Goal: Information Seeking & Learning: Understand process/instructions

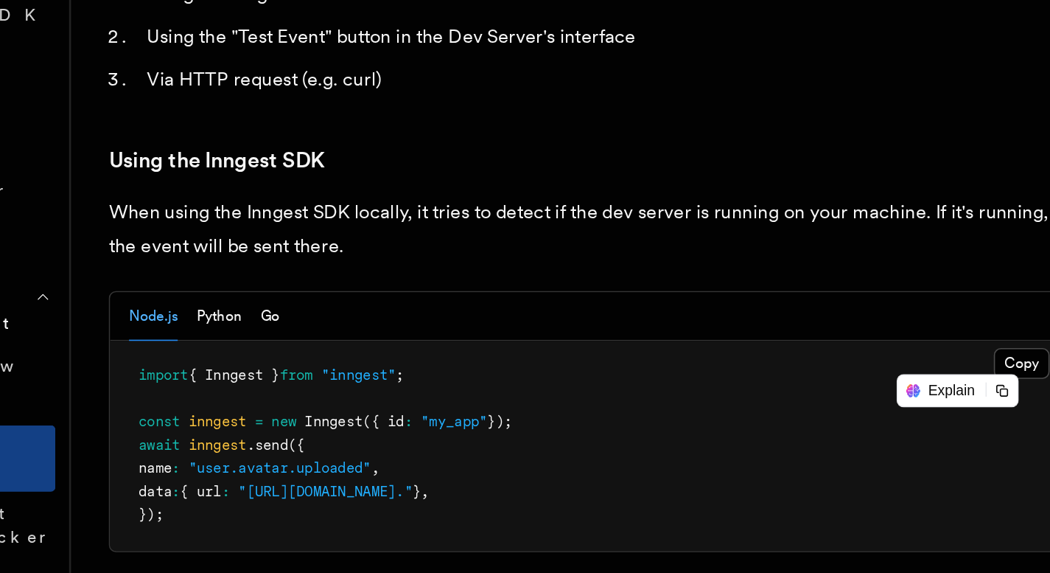
scroll to position [2536, 0]
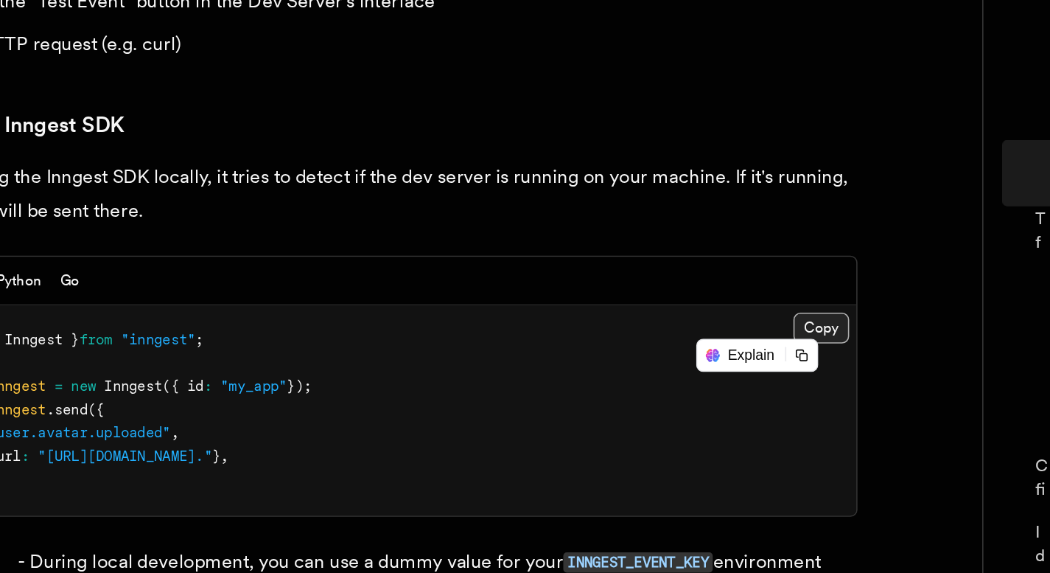
click at [768, 388] on button "Copy Copied" at bounding box center [773, 397] width 35 height 19
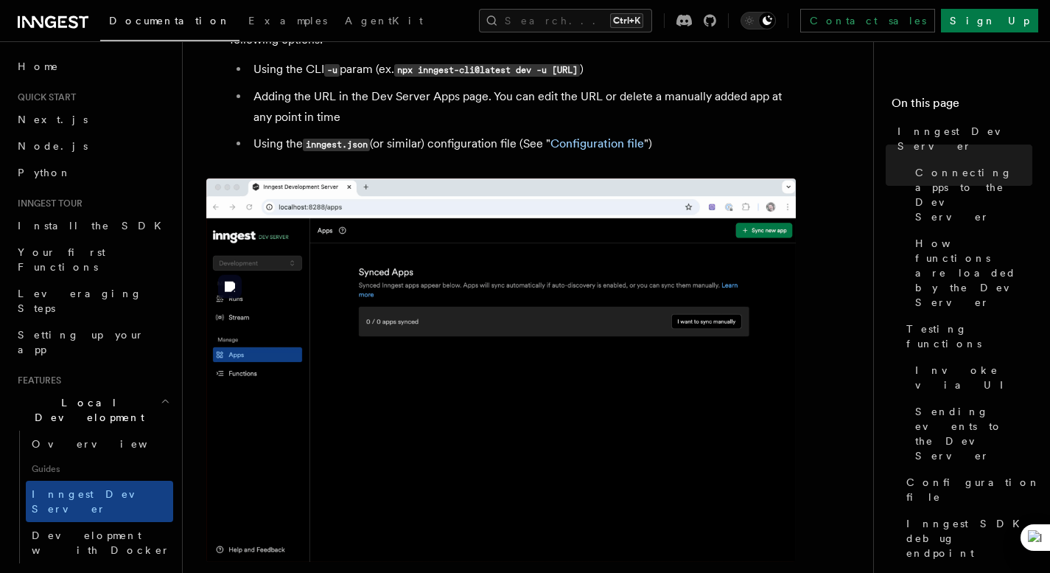
scroll to position [1121, 0]
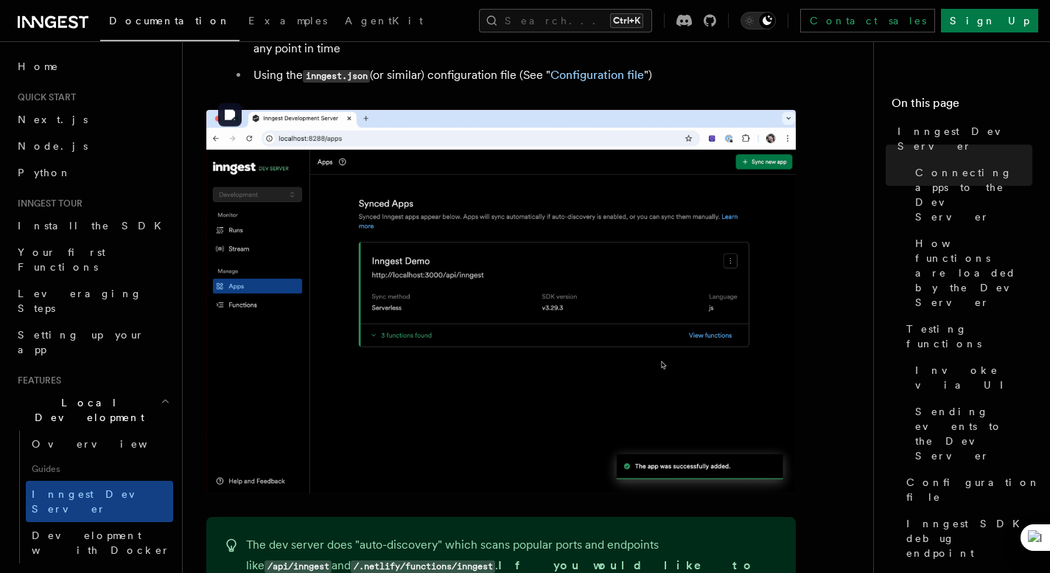
click at [657, 298] on img at bounding box center [501, 301] width 590 height 383
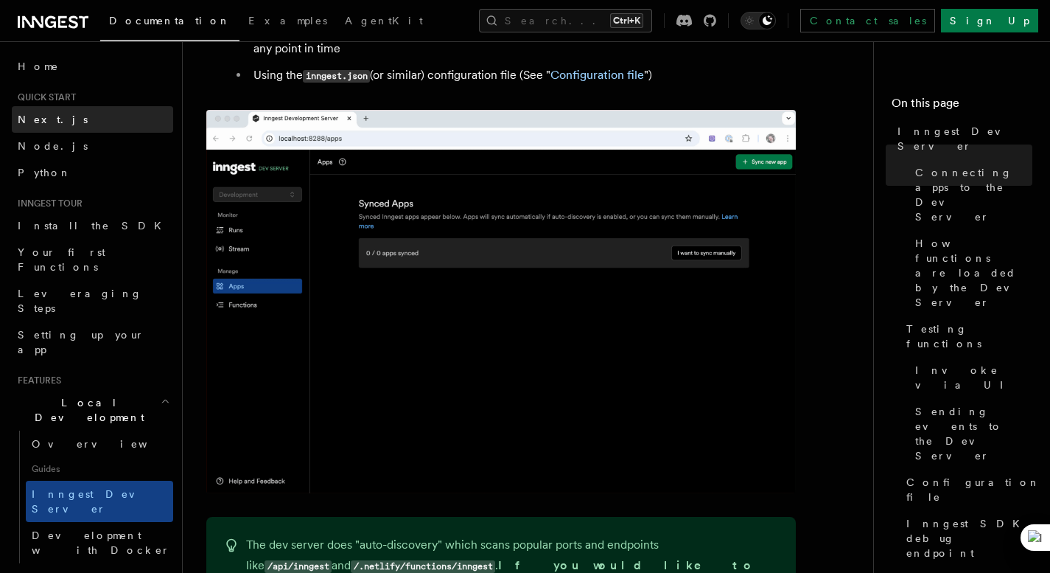
click at [66, 119] on link "Next.js" at bounding box center [92, 119] width 161 height 27
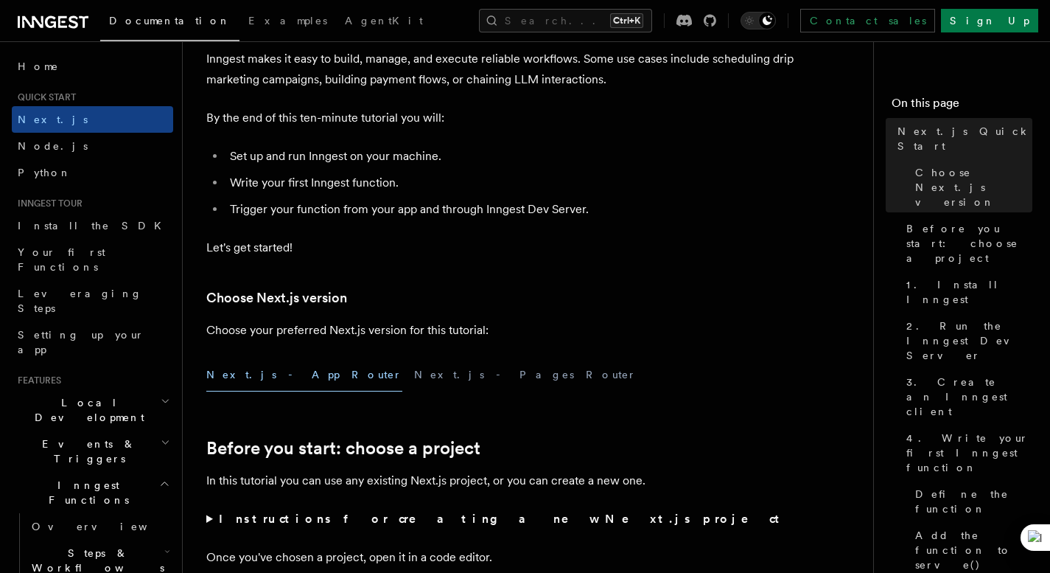
scroll to position [126, 0]
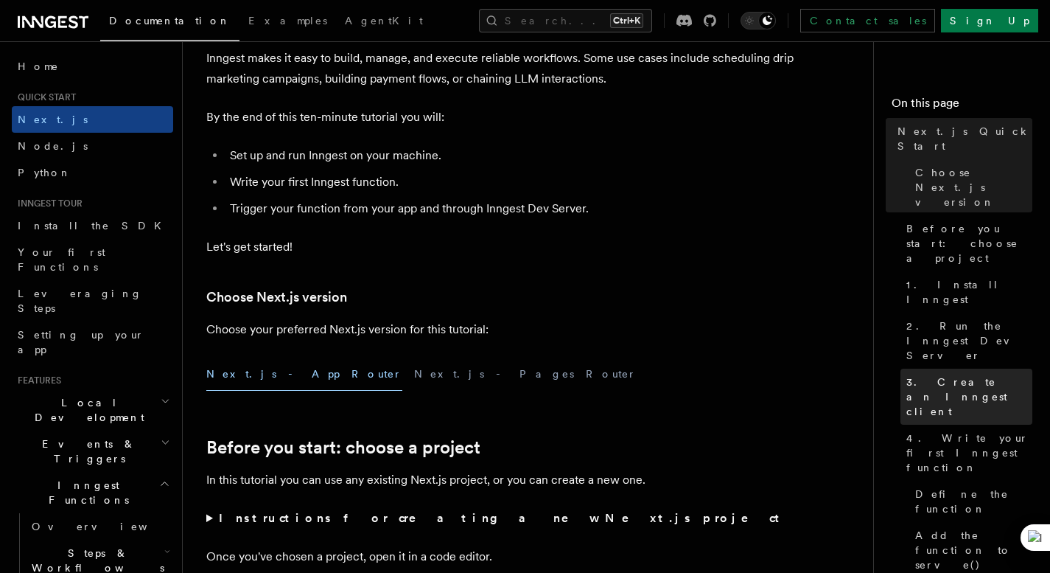
click at [963, 374] on span "3. Create an Inngest client" at bounding box center [970, 396] width 126 height 44
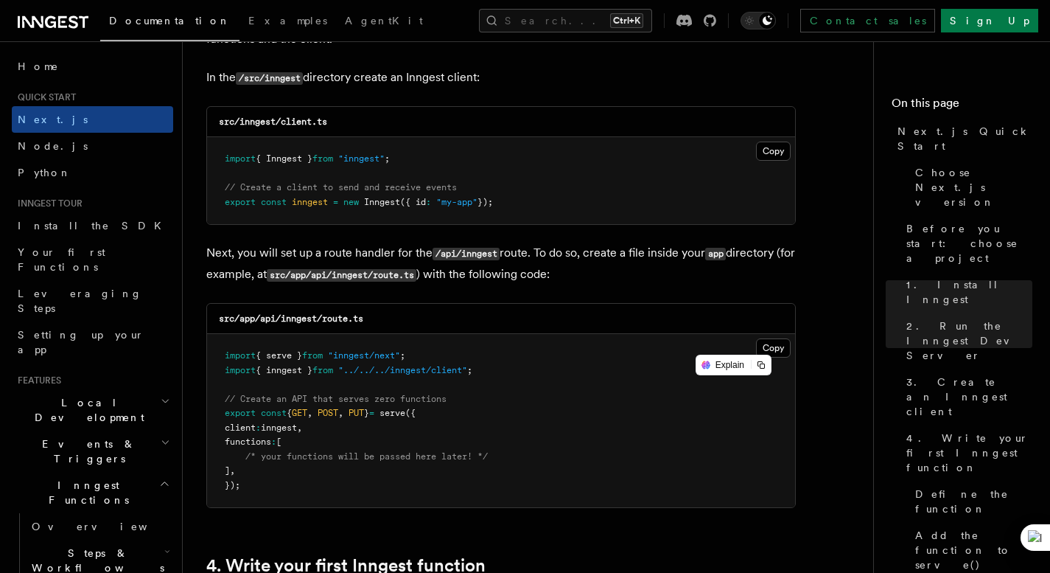
scroll to position [1886, 0]
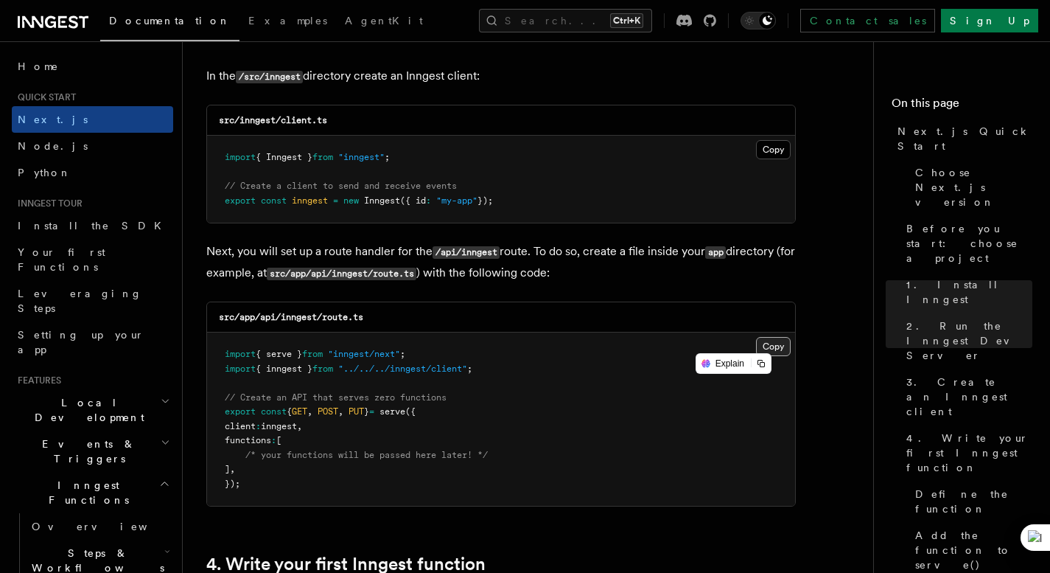
click at [786, 348] on button "Copy Copied" at bounding box center [773, 346] width 35 height 19
click at [770, 152] on button "Copy Copied" at bounding box center [773, 149] width 35 height 19
